Goal: Check status: Check status

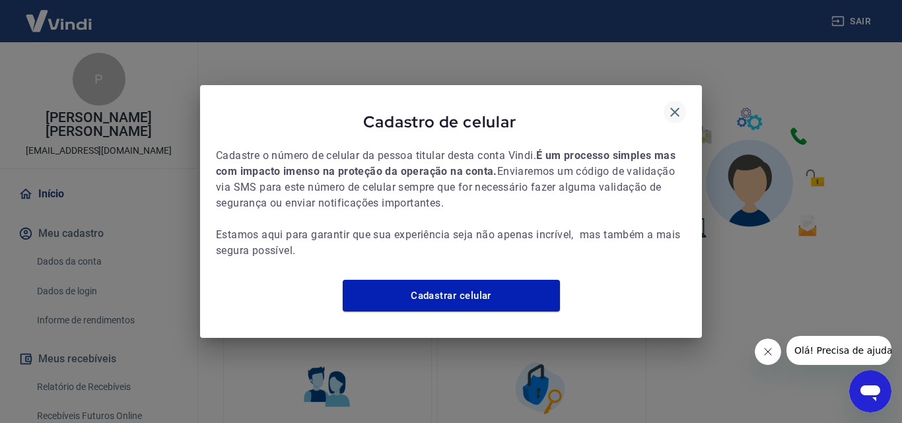
click at [675, 106] on icon "button" at bounding box center [675, 112] width 16 height 16
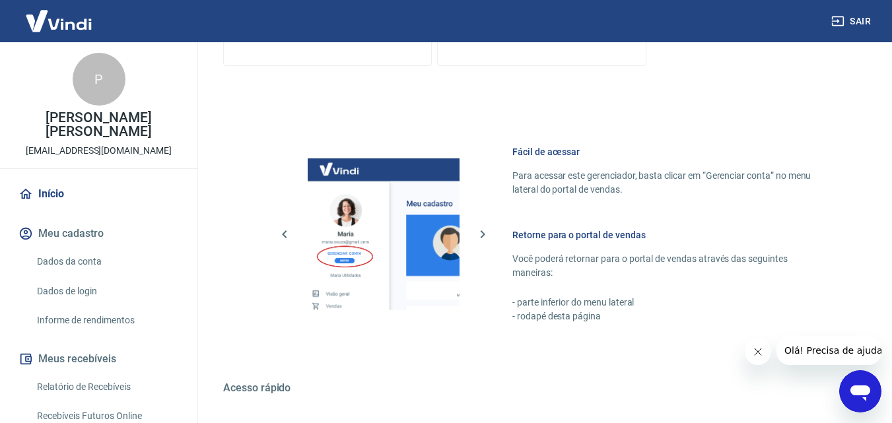
scroll to position [660, 0]
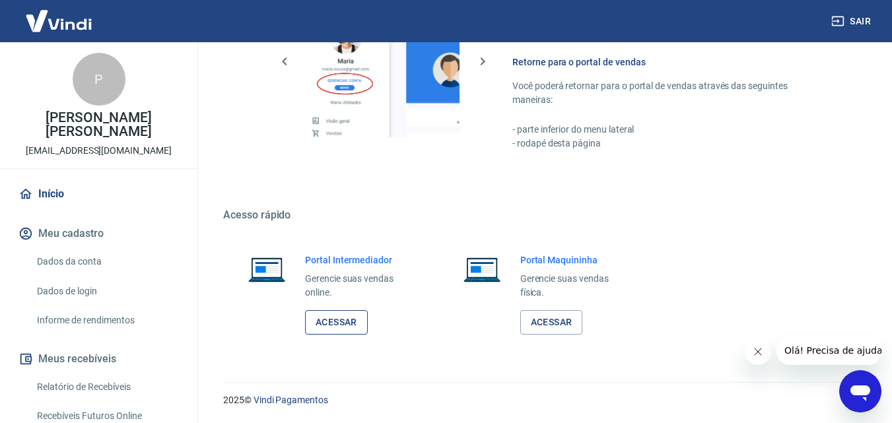
click at [339, 318] on link "Acessar" at bounding box center [336, 322] width 63 height 24
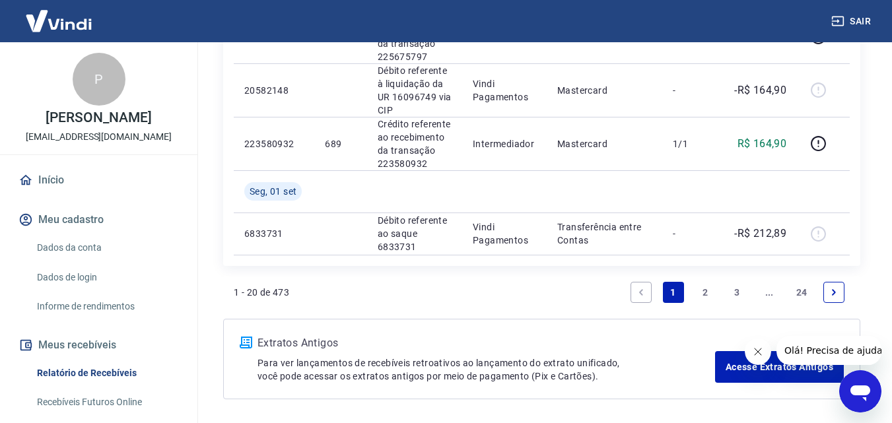
scroll to position [1610, 0]
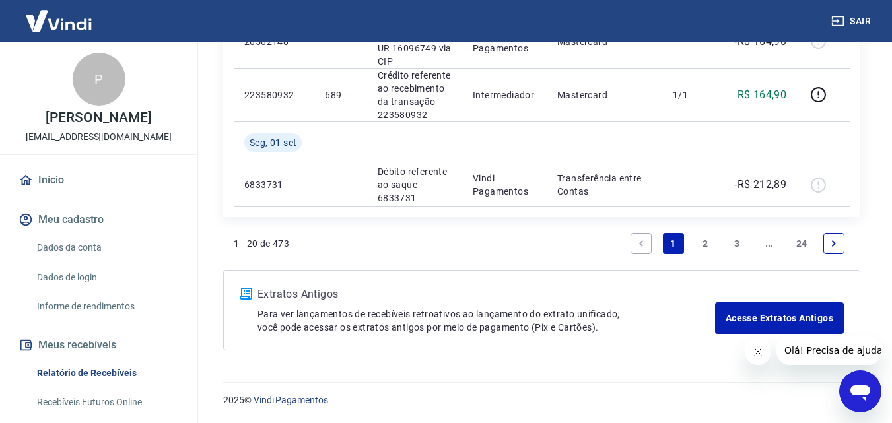
click at [705, 244] on link "2" at bounding box center [705, 243] width 21 height 21
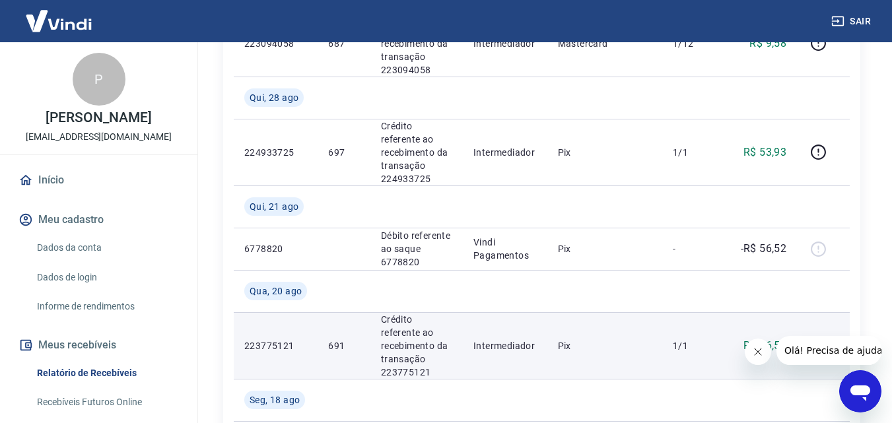
scroll to position [1421, 0]
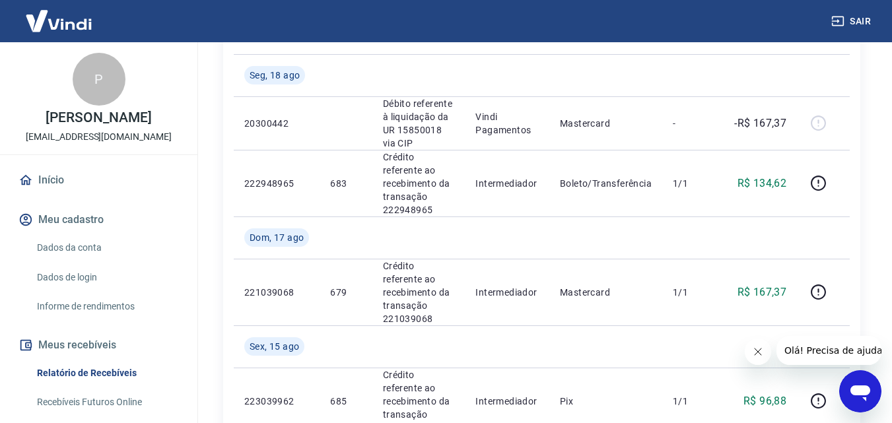
scroll to position [365, 0]
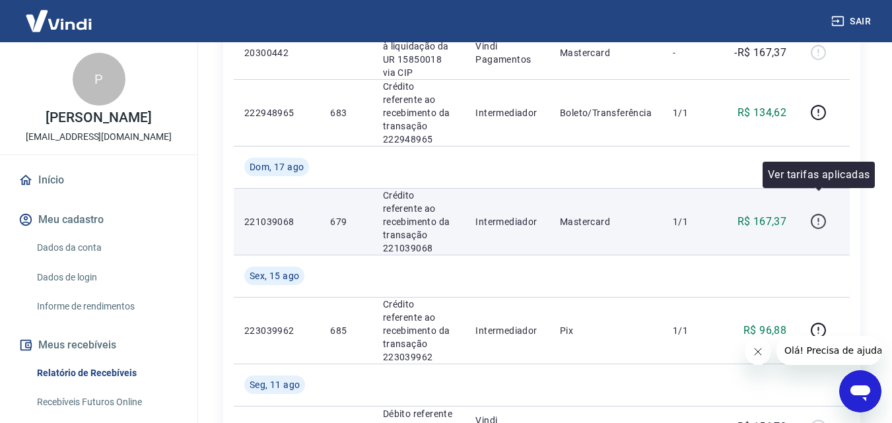
click at [818, 213] on icon "button" at bounding box center [818, 221] width 17 height 17
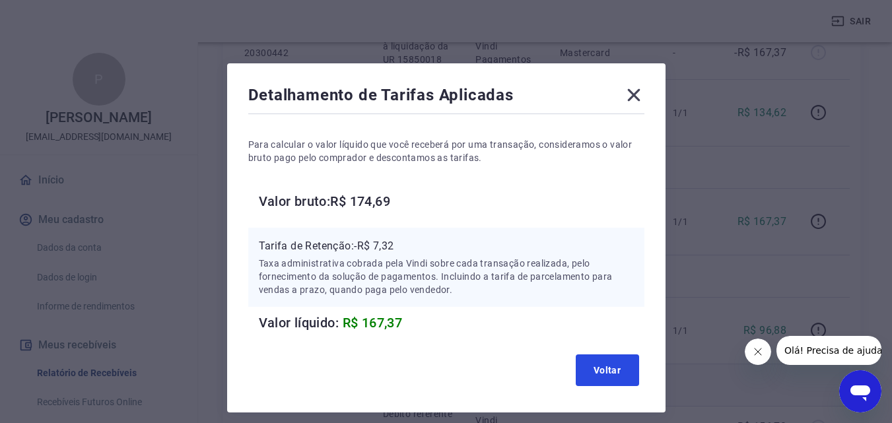
drag, startPoint x: 620, startPoint y: 368, endPoint x: 688, endPoint y: 344, distance: 72.1
click at [620, 367] on button "Voltar" at bounding box center [607, 371] width 63 height 32
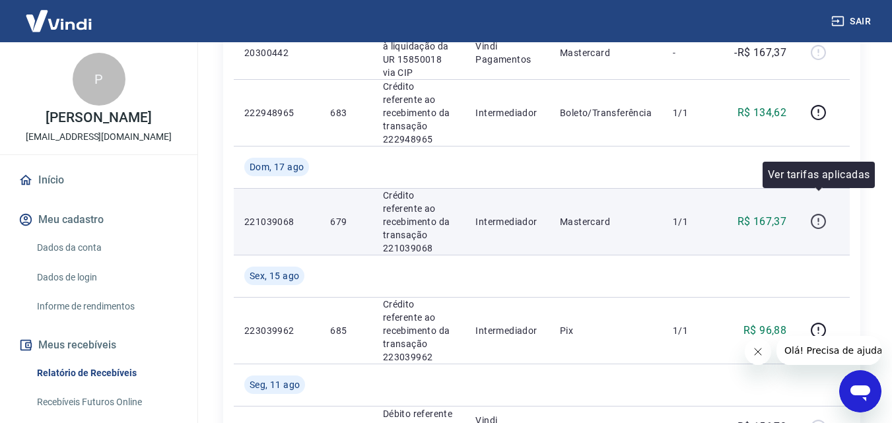
click at [820, 213] on icon "button" at bounding box center [818, 221] width 17 height 17
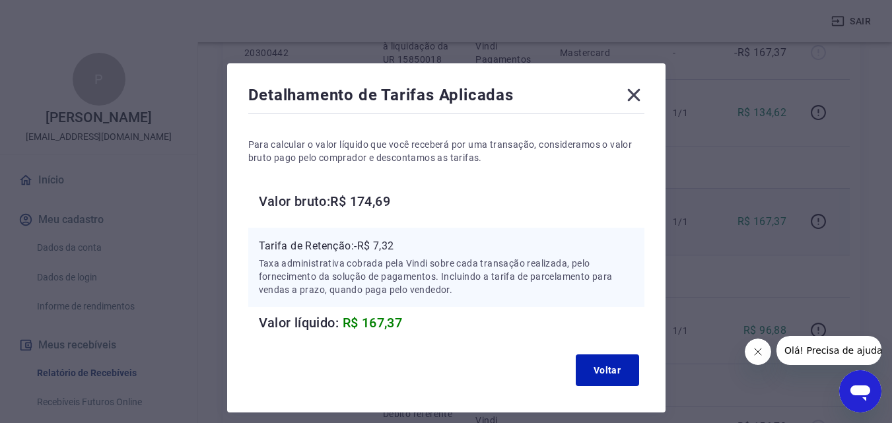
scroll to position [53, 0]
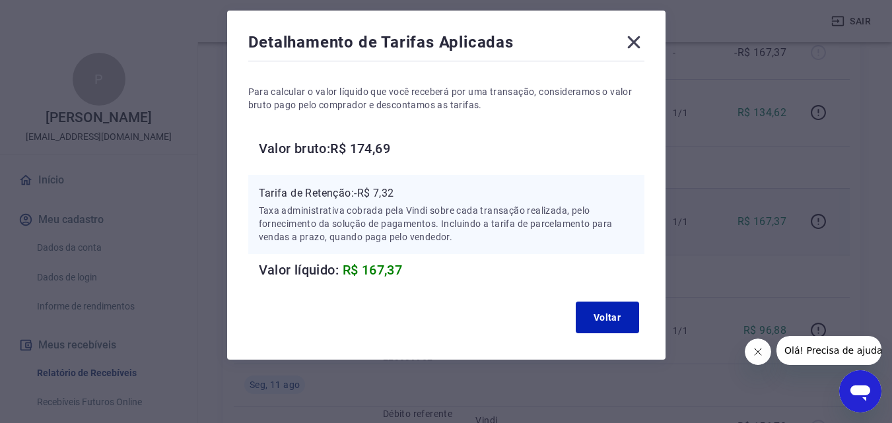
click at [638, 36] on icon at bounding box center [634, 42] width 21 height 21
